Goal: Task Accomplishment & Management: Use online tool/utility

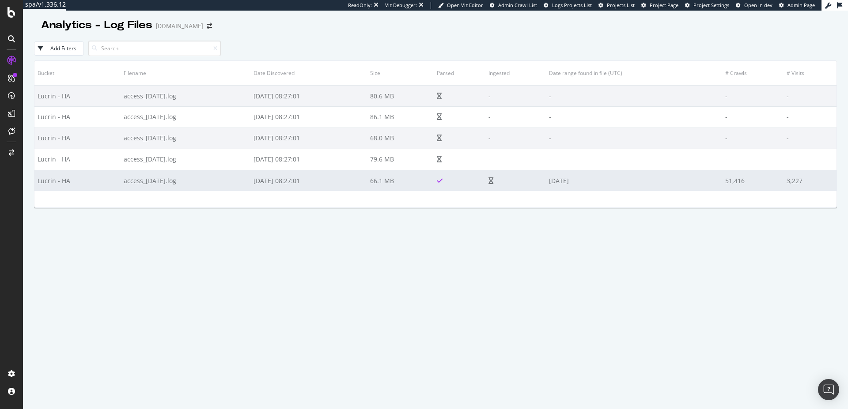
click at [677, 183] on td "[DATE]" at bounding box center [634, 180] width 176 height 21
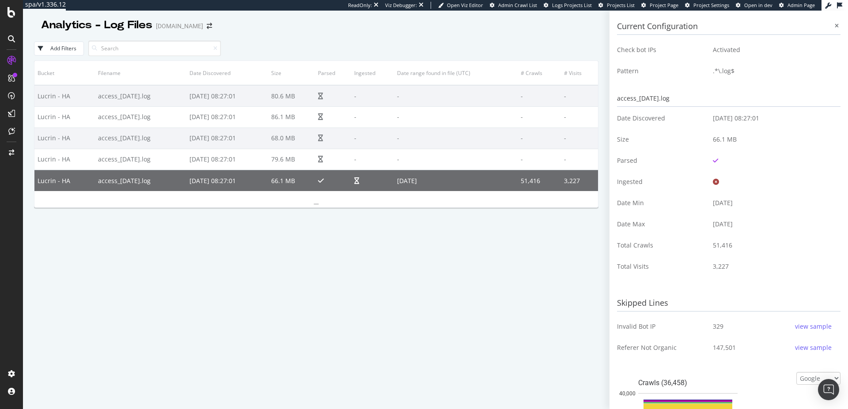
click at [657, 11] on div "Current Configuration Check bot IPs Activated Pattern .*\.log$ access_[DATE].lo…" at bounding box center [728, 210] width 238 height 399
click at [662, 9] on div "ReadOnly: Viz Debugger: Open Viz Editor Admin Crawl List Logs Projects List Pro…" at bounding box center [584, 5] width 473 height 11
click at [665, 4] on span "Project Page" at bounding box center [664, 5] width 29 height 7
